Goal: Transaction & Acquisition: Purchase product/service

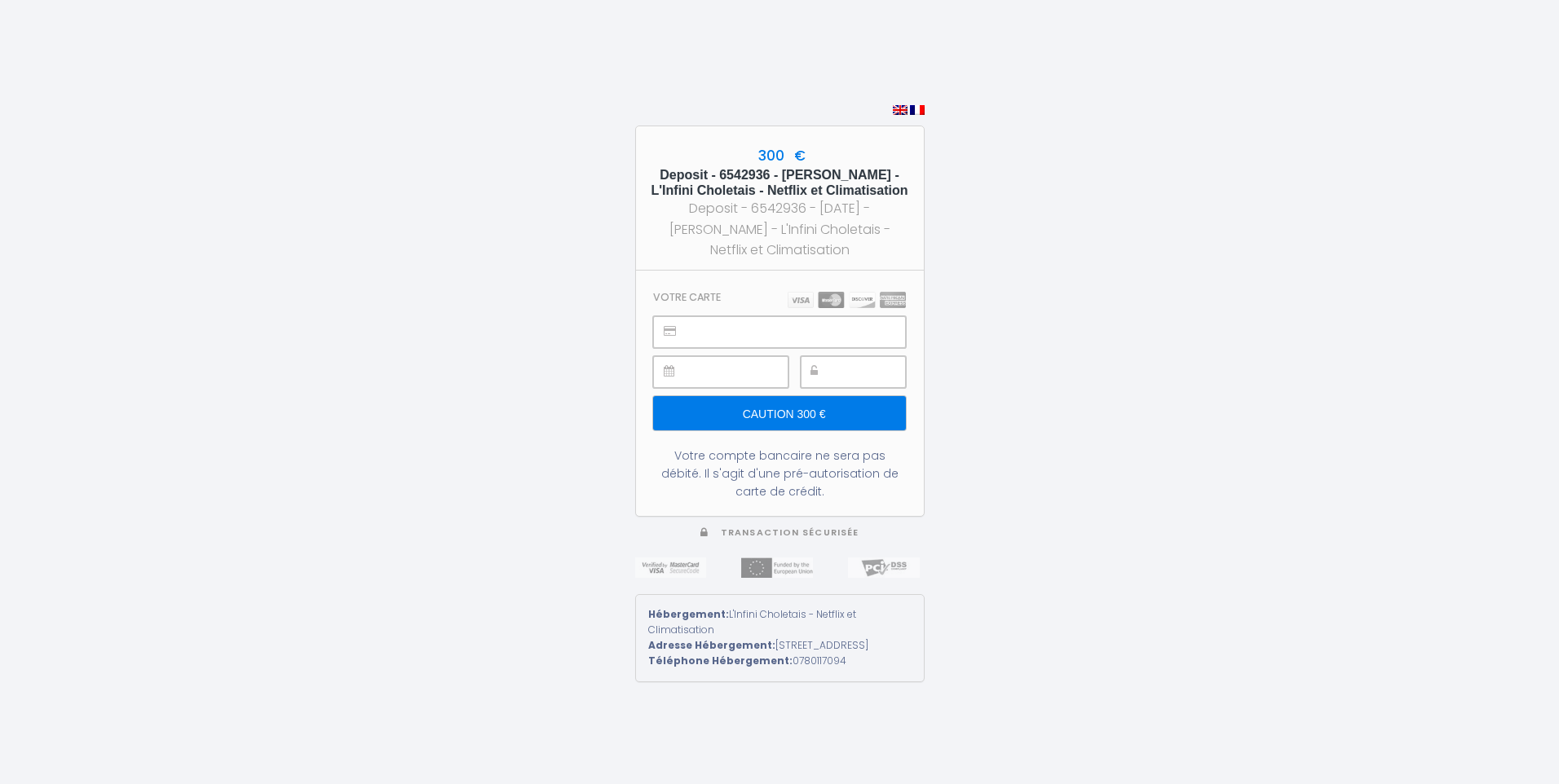
click at [779, 399] on input "Caution 300 €" at bounding box center [779, 412] width 252 height 34
type input "Caution 300 €"
